Goal: Information Seeking & Learning: Check status

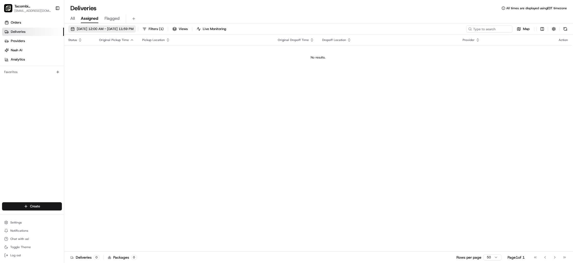
click at [95, 31] on span "[DATE] 12:00 AM - [DATE] 11:59 PM" at bounding box center [105, 29] width 57 height 5
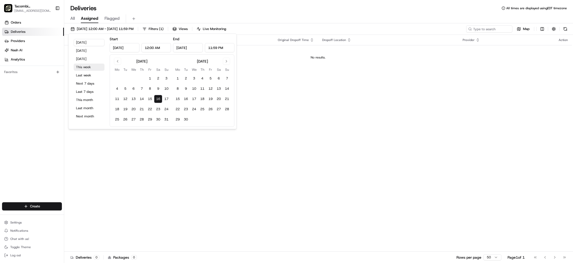
click at [86, 65] on button "This week" at bounding box center [89, 67] width 31 height 7
type input "[DATE]"
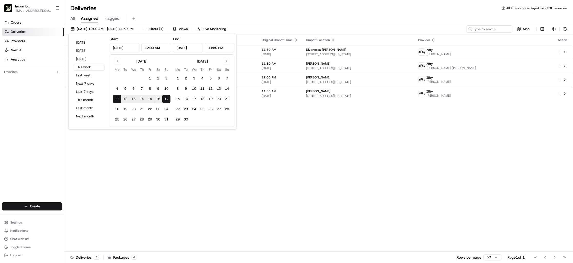
click at [390, 19] on div "All Assigned Flagged" at bounding box center [318, 18] width 509 height 9
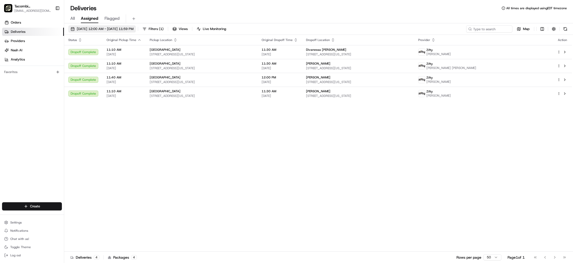
click at [104, 30] on span "[DATE] 12:00 AM - [DATE] 11:59 PM" at bounding box center [105, 29] width 57 height 5
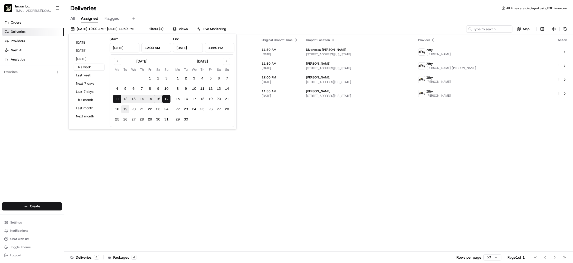
drag, startPoint x: 118, startPoint y: 111, endPoint x: 128, endPoint y: 108, distance: 10.8
click at [118, 111] on button "18" at bounding box center [117, 109] width 8 height 8
type input "[DATE]"
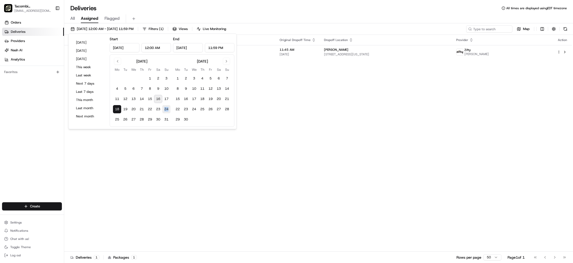
click at [166, 110] on button "24" at bounding box center [166, 109] width 8 height 8
type input "[DATE]"
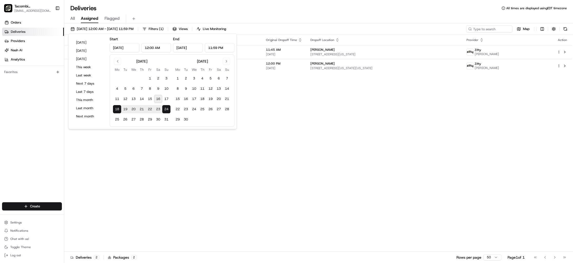
click at [279, 83] on div "Status Original Pickup Time Pickup Location Original Dropoff Time Dropoff Locat…" at bounding box center [318, 143] width 508 height 217
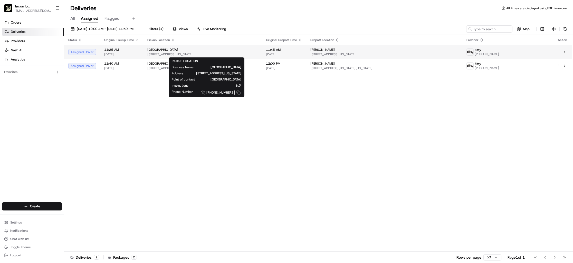
click at [173, 50] on span "[GEOGRAPHIC_DATA]" at bounding box center [162, 50] width 31 height 4
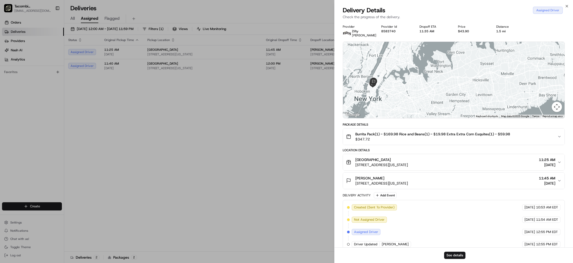
scroll to position [7, 0]
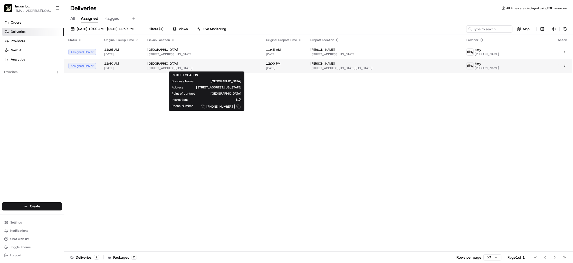
click at [174, 68] on span "[STREET_ADDRESS][US_STATE]" at bounding box center [202, 68] width 110 height 4
